Goal: Check status: Check status

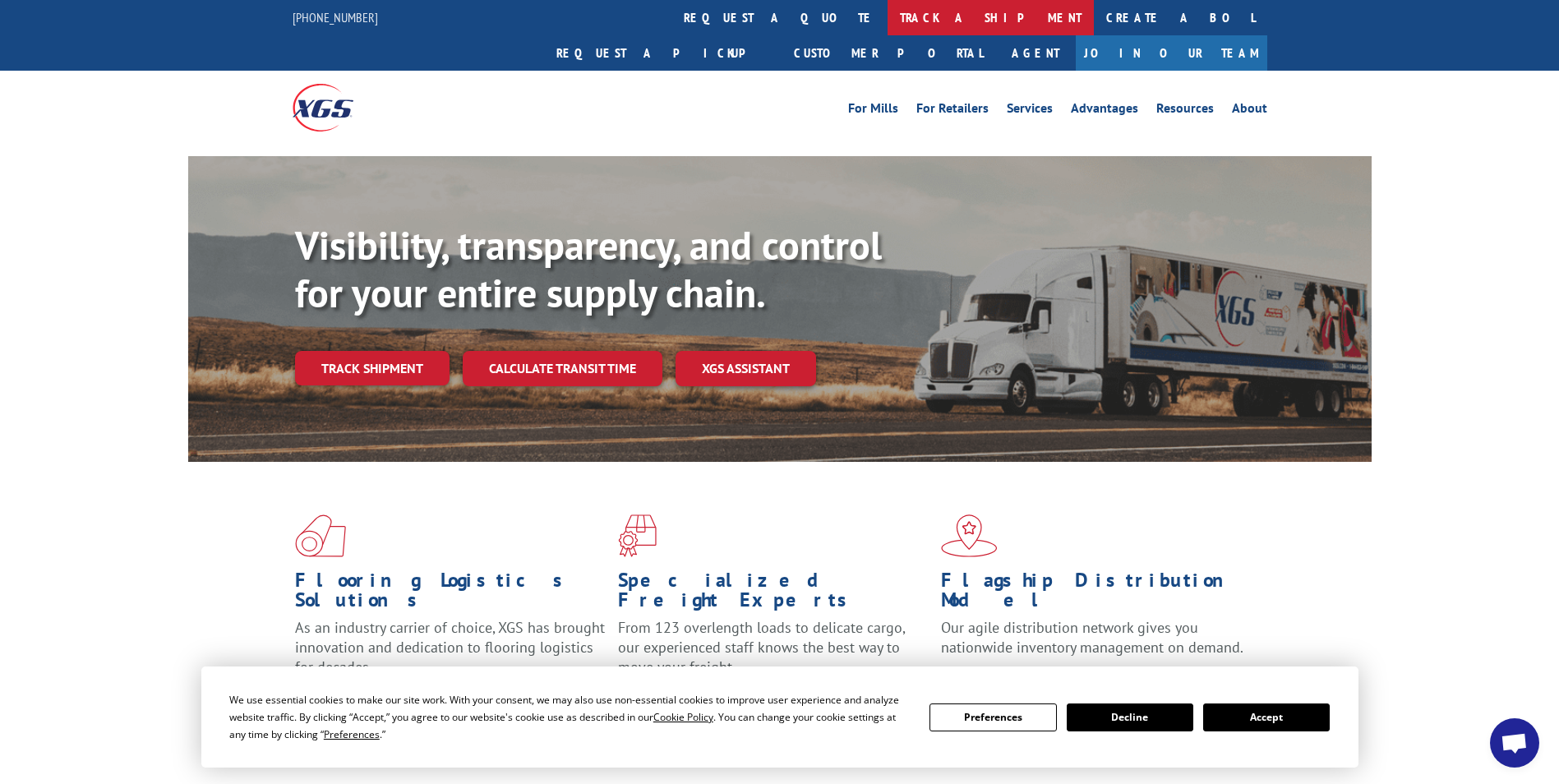
click at [888, 10] on link "track a shipment" at bounding box center [991, 18] width 207 height 36
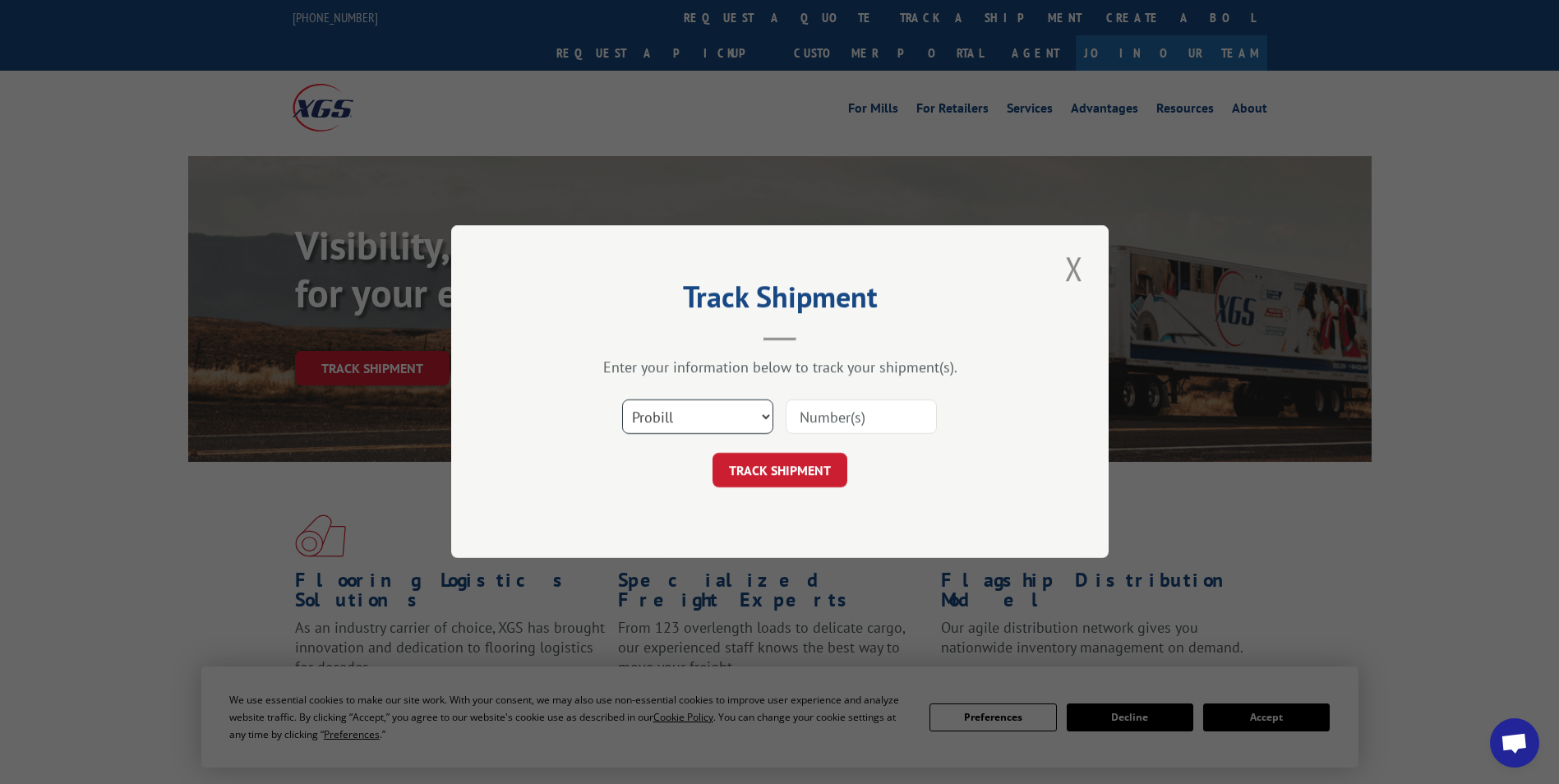
click at [720, 420] on select "Select category... Probill BOL PO" at bounding box center [698, 417] width 151 height 35
click at [803, 415] on input at bounding box center [862, 417] width 151 height 35
paste input "17537434"
type input "17537434"
click at [775, 471] on button "TRACK SHIPMENT" at bounding box center [780, 470] width 135 height 35
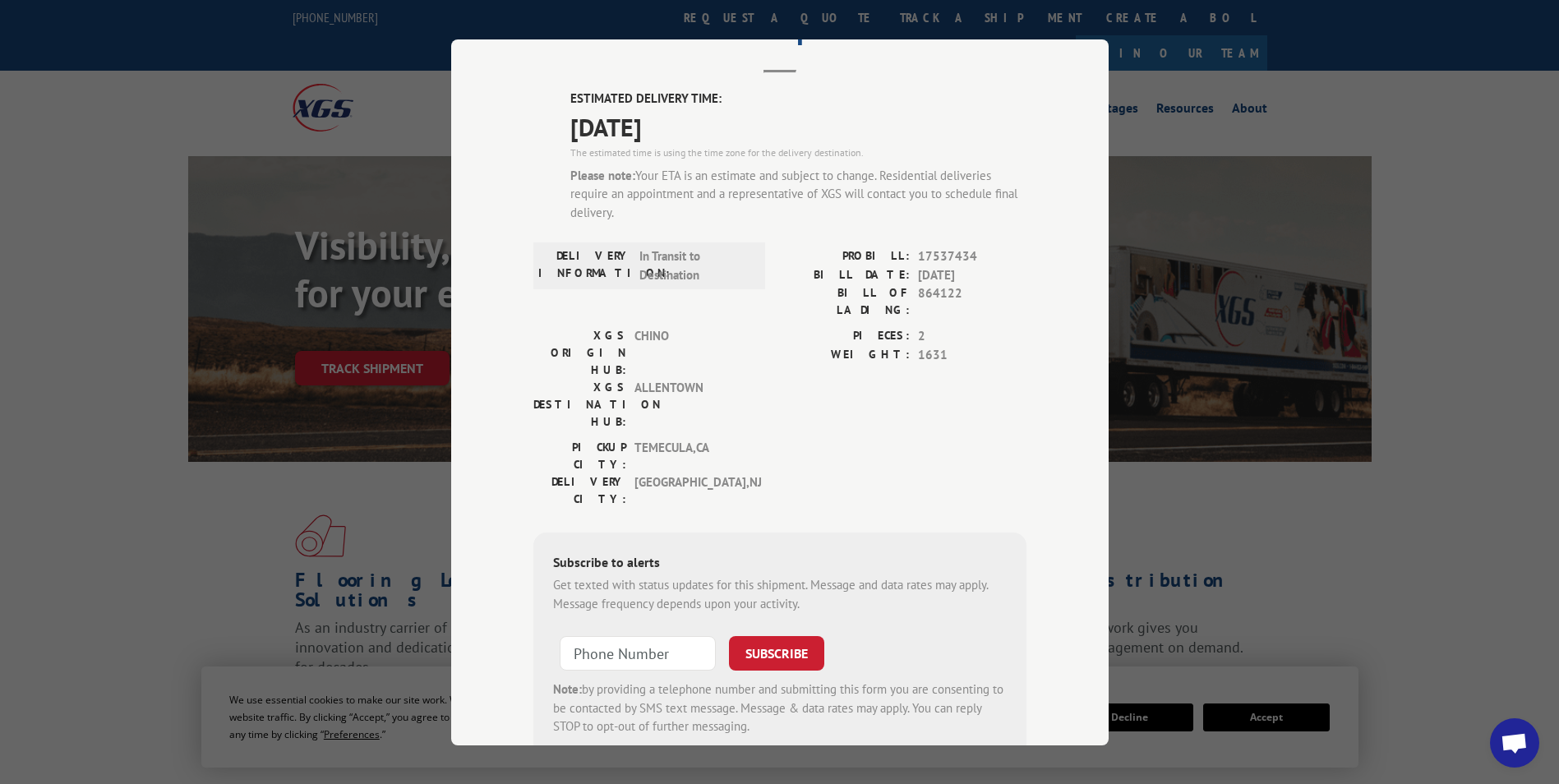
scroll to position [127, 0]
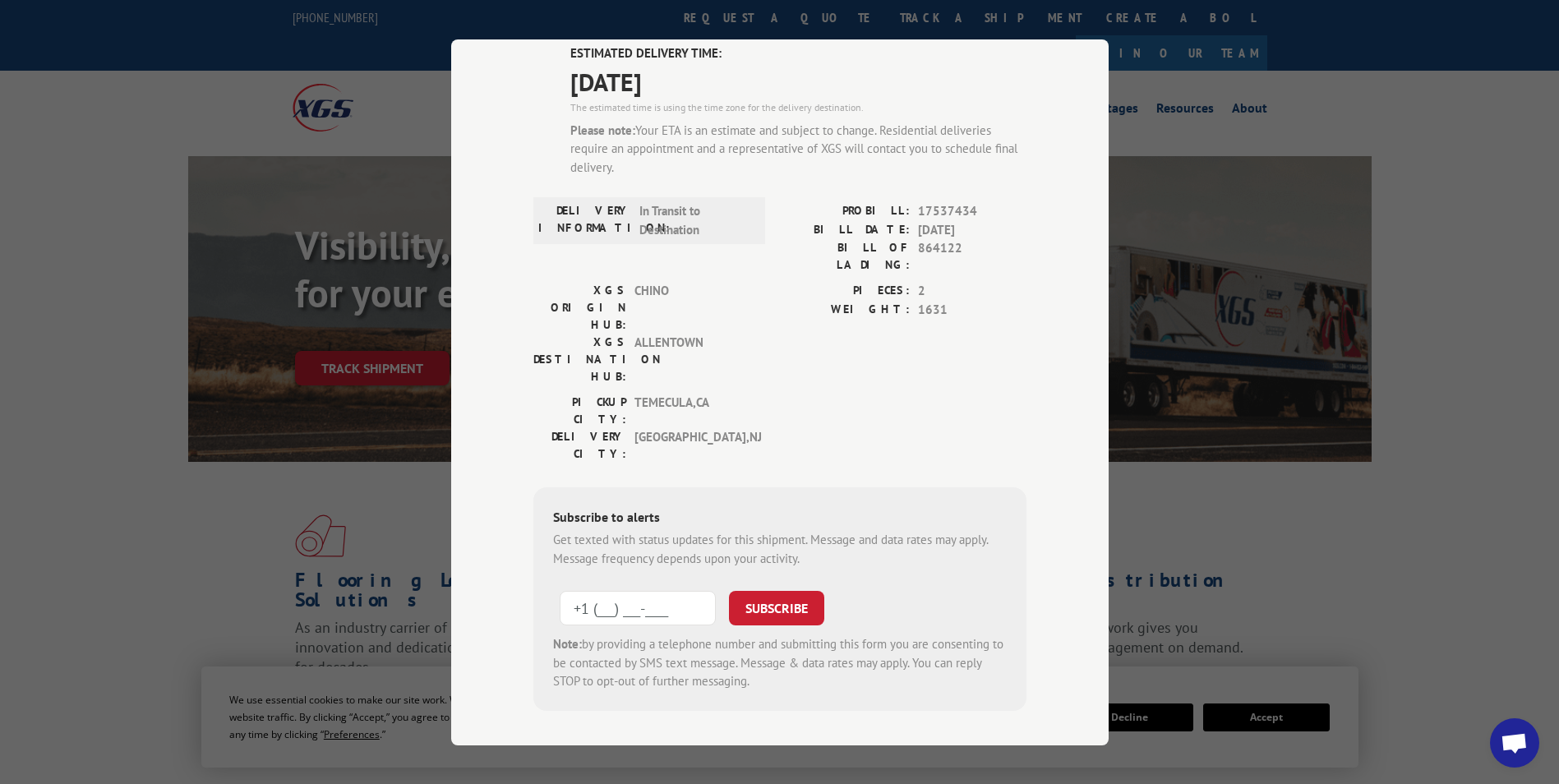
click at [623, 591] on input "+1 (___) ___-____" at bounding box center [637, 607] width 156 height 35
type input "[PHONE_NUMBER]"
click at [791, 591] on button "SUBSCRIBE" at bounding box center [777, 607] width 95 height 35
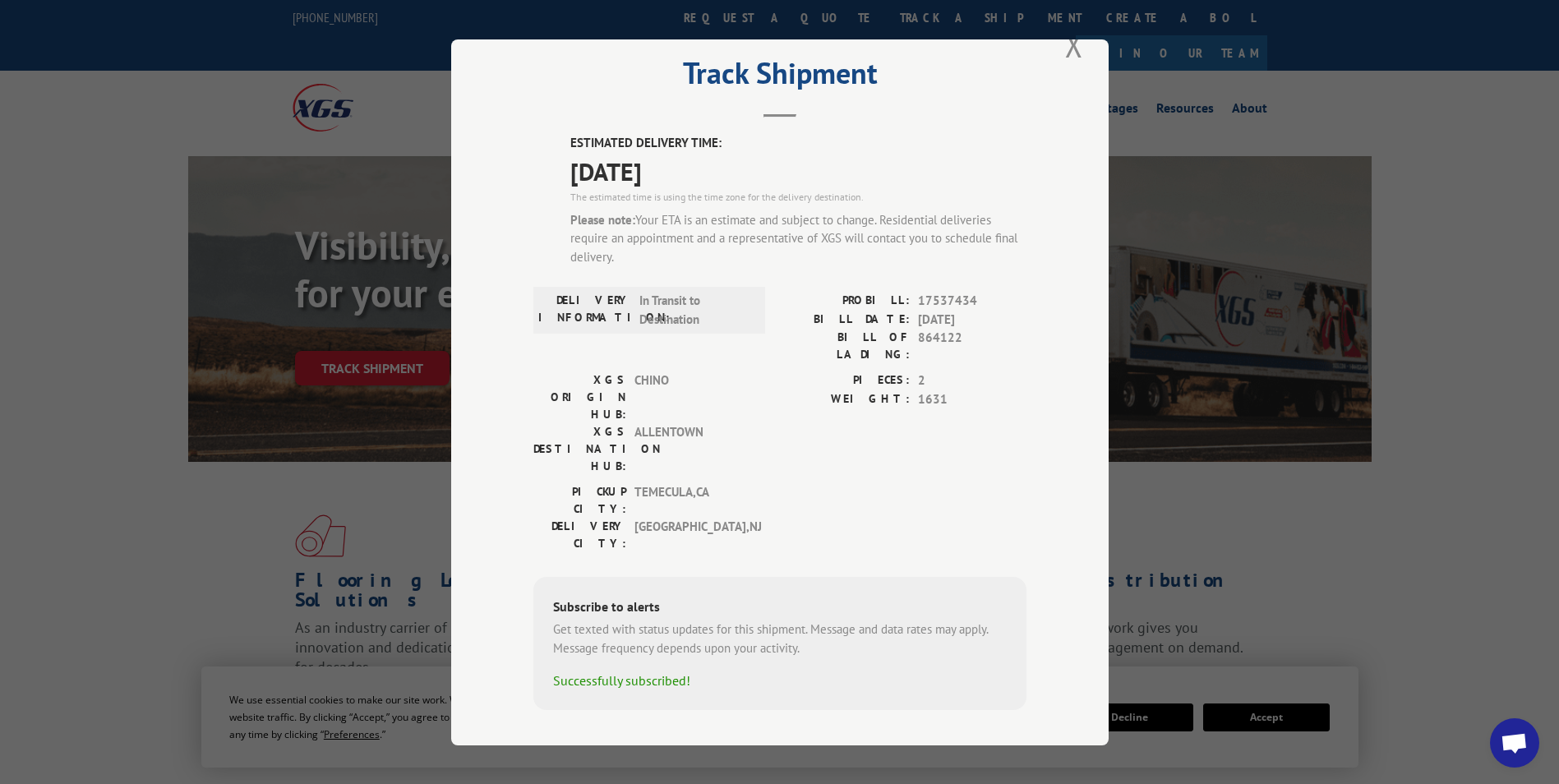
scroll to position [0, 0]
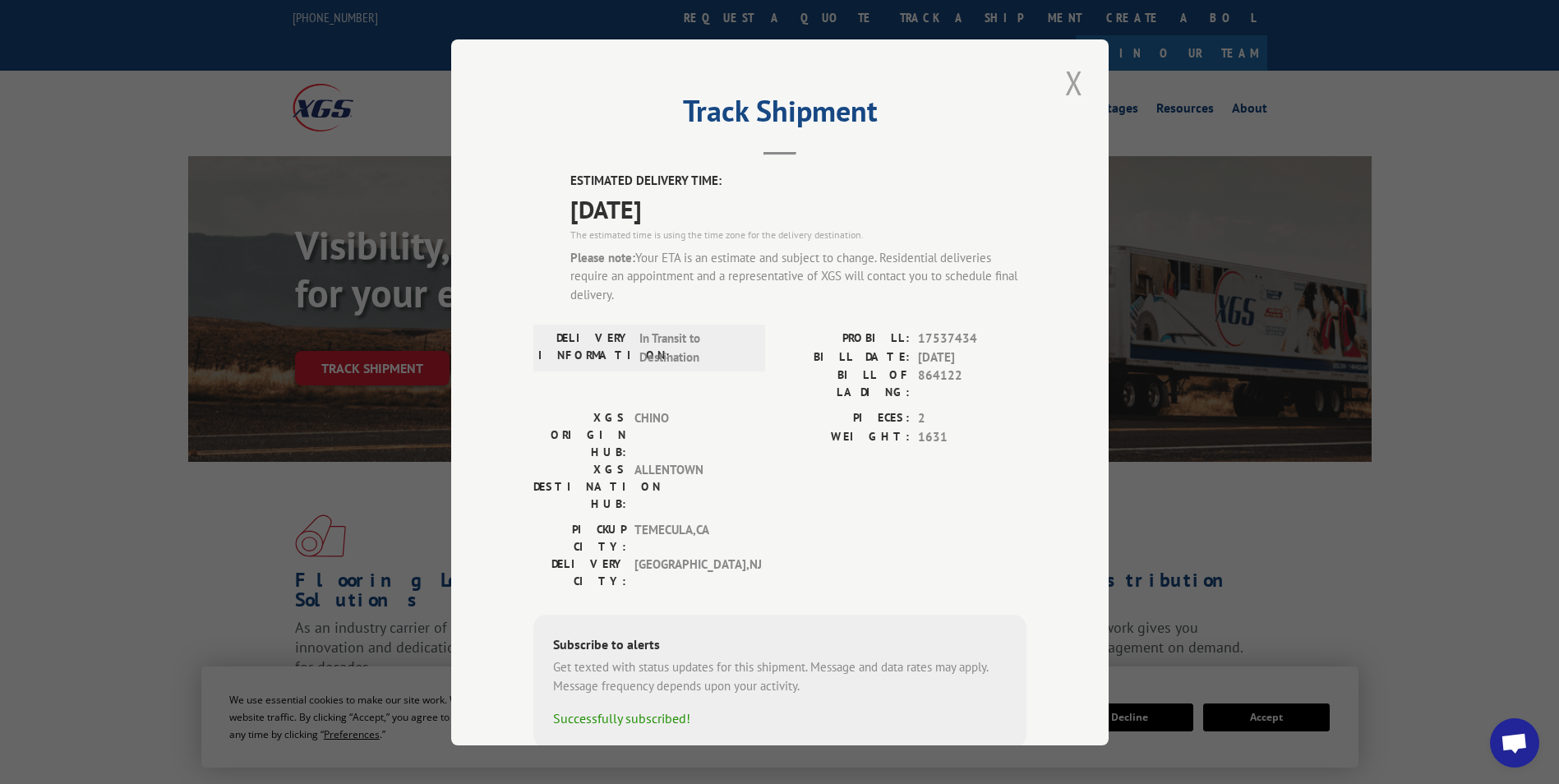
click at [1067, 78] on button "Close modal" at bounding box center [1075, 82] width 28 height 45
